Goal: Information Seeking & Learning: Learn about a topic

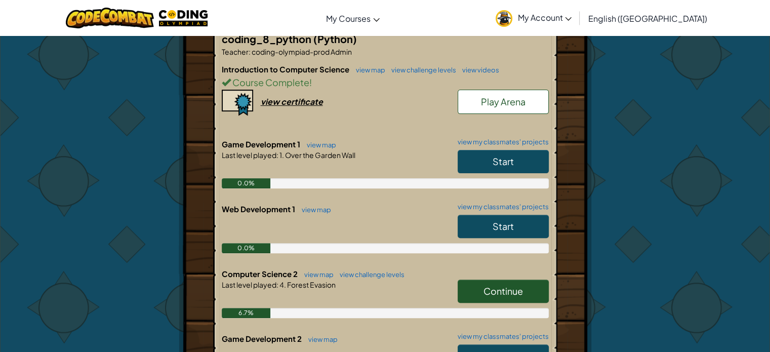
scroll to position [306, 0]
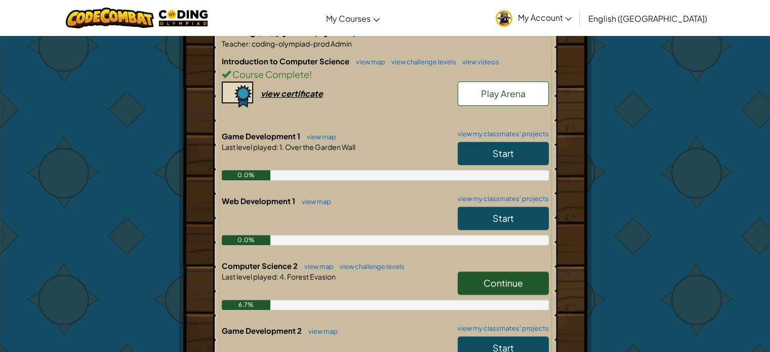
click at [533, 153] on link "Start" at bounding box center [503, 153] width 91 height 23
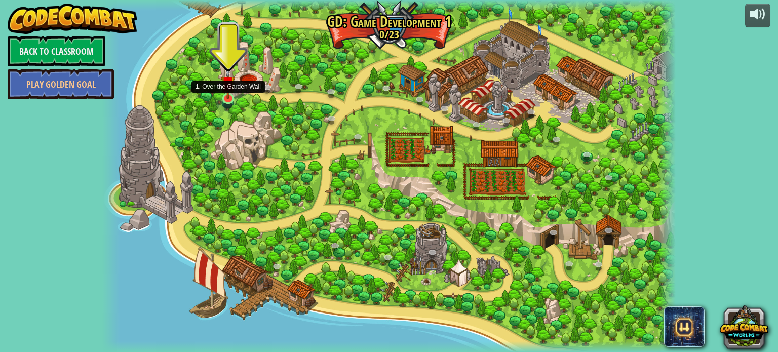
click at [226, 97] on img at bounding box center [228, 83] width 14 height 33
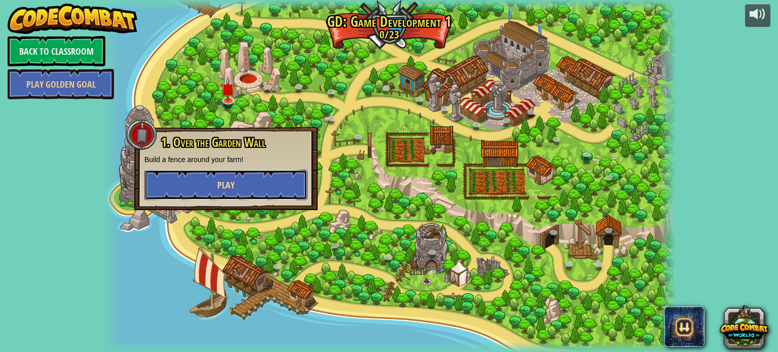
click at [217, 180] on span "Play" at bounding box center [225, 185] width 17 height 13
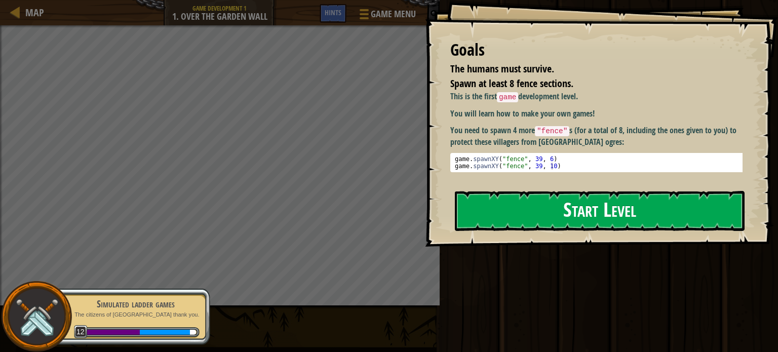
click at [562, 227] on button "Start Level" at bounding box center [600, 211] width 290 height 40
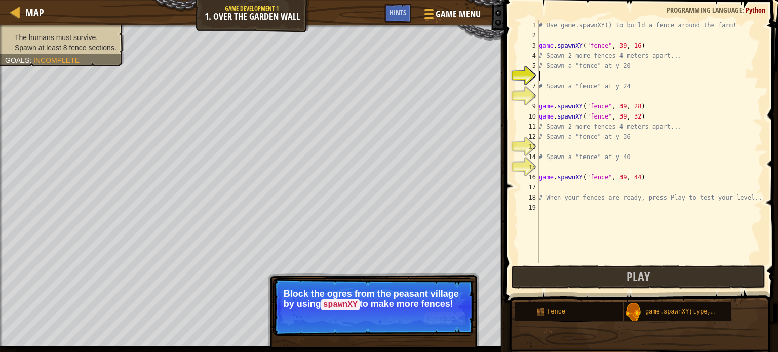
scroll to position [5, 0]
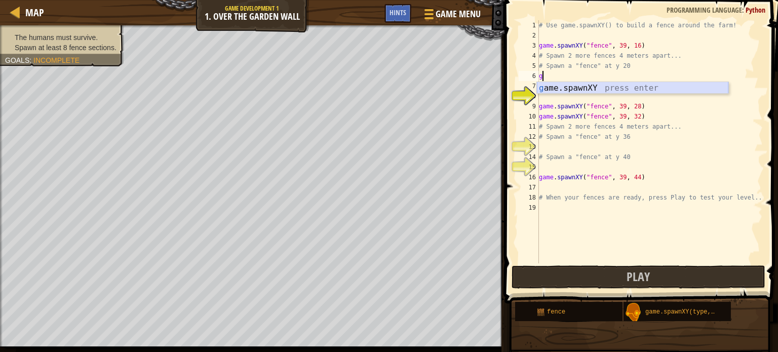
click at [641, 83] on div "g ame.spawnXY press enter" at bounding box center [632, 100] width 191 height 36
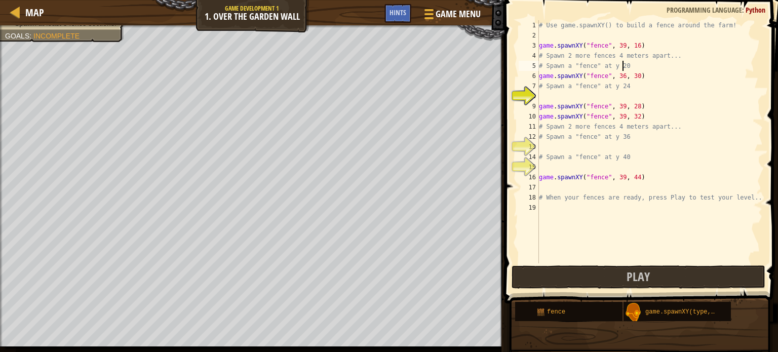
click at [645, 63] on div "# Use game.spawnXY() to build a fence around the farm! game . spawnXY ( "fence"…" at bounding box center [650, 151] width 226 height 263
type textarea "# Spawn a "fence" at y 20"
